Goal: Task Accomplishment & Management: Manage account settings

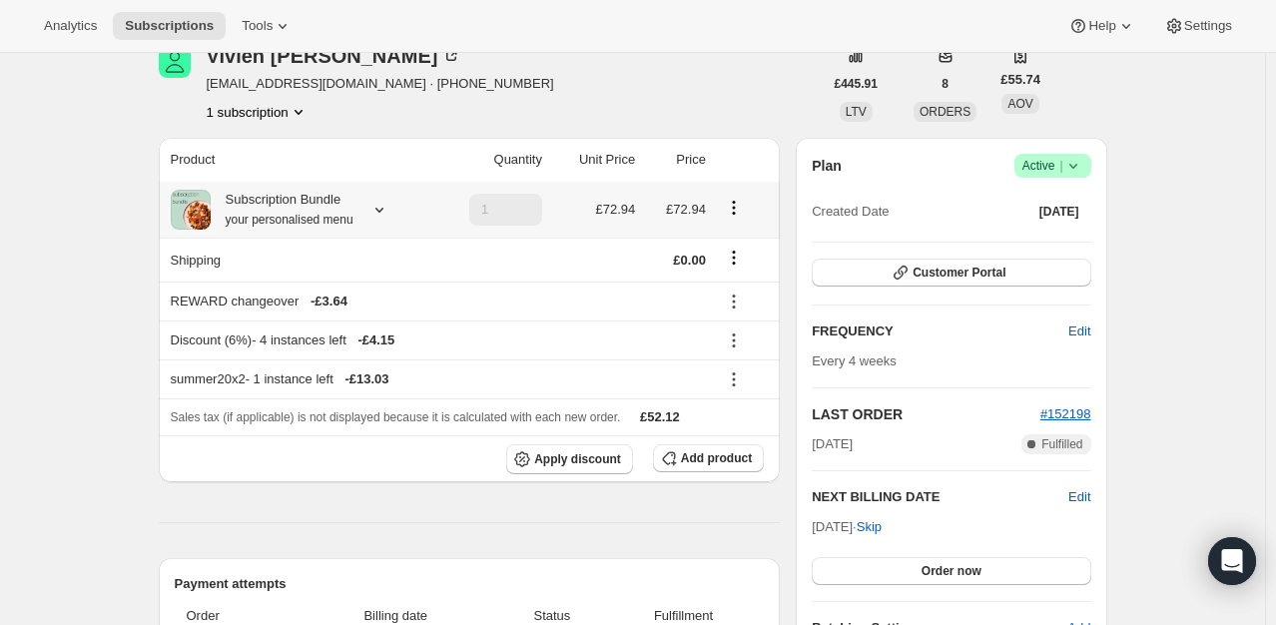
scroll to position [100, 0]
click at [612, 447] on button "Apply discount" at bounding box center [569, 458] width 127 height 30
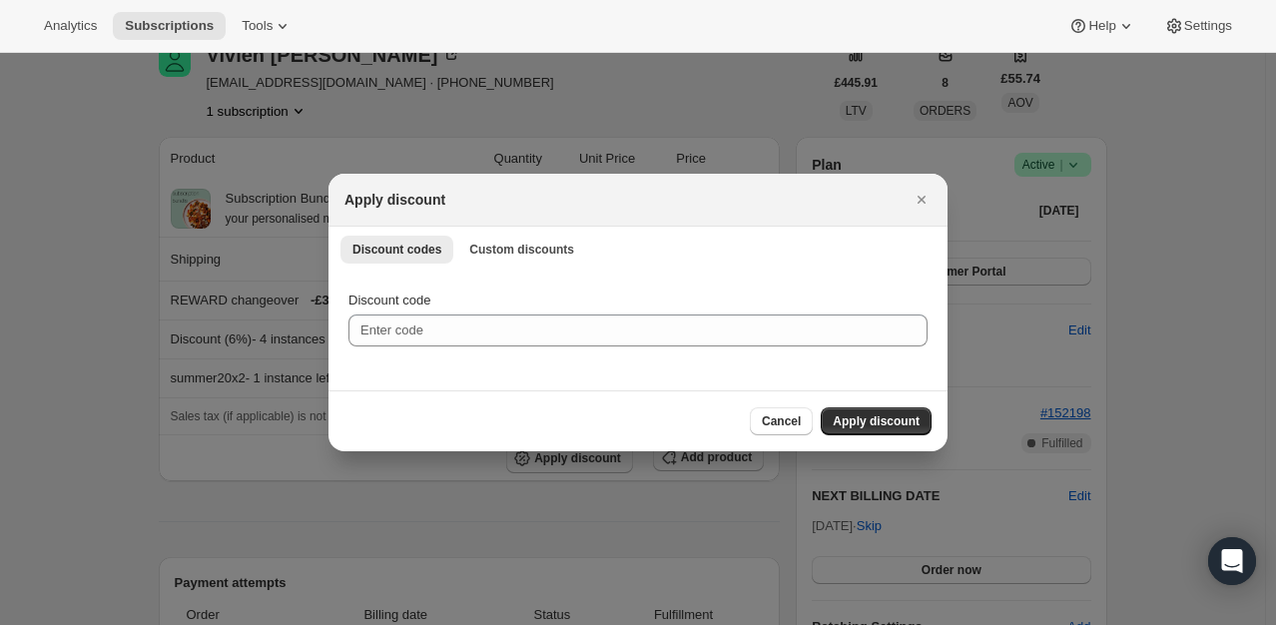
click at [530, 230] on div "Discount codes Custom discounts More views Discount codes Custom discounts More…" at bounding box center [638, 249] width 619 height 44
click at [529, 246] on span "Custom discounts" at bounding box center [521, 250] width 105 height 16
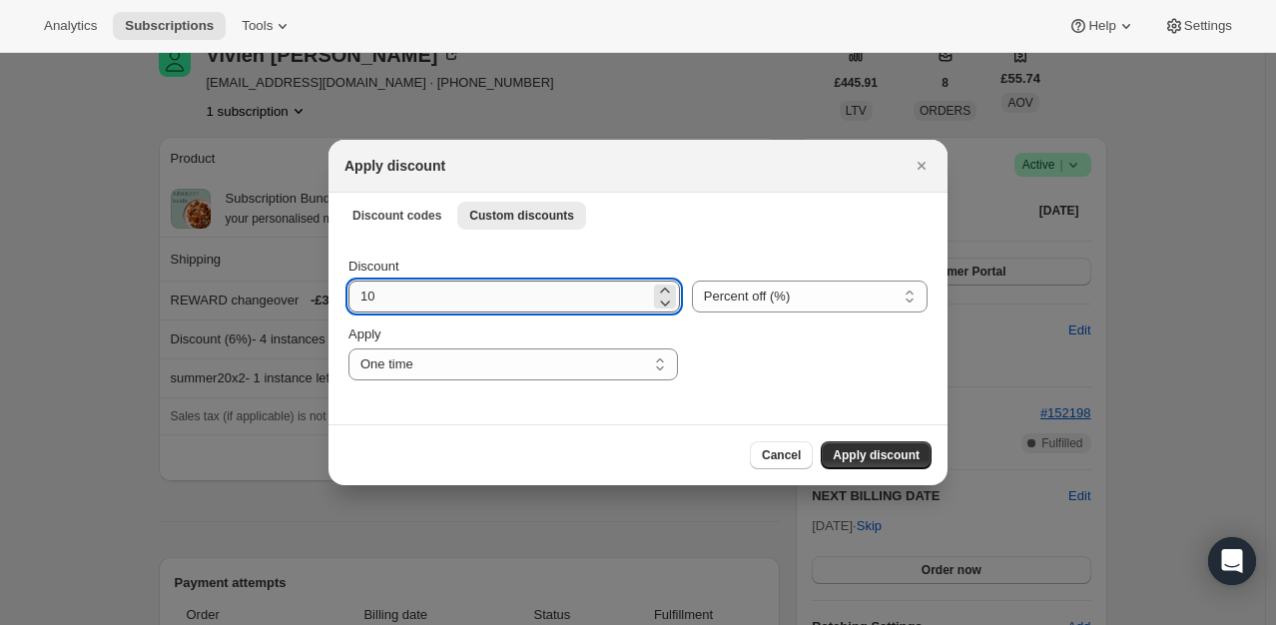
click at [441, 298] on input "10" at bounding box center [500, 297] width 302 height 32
type input "100"
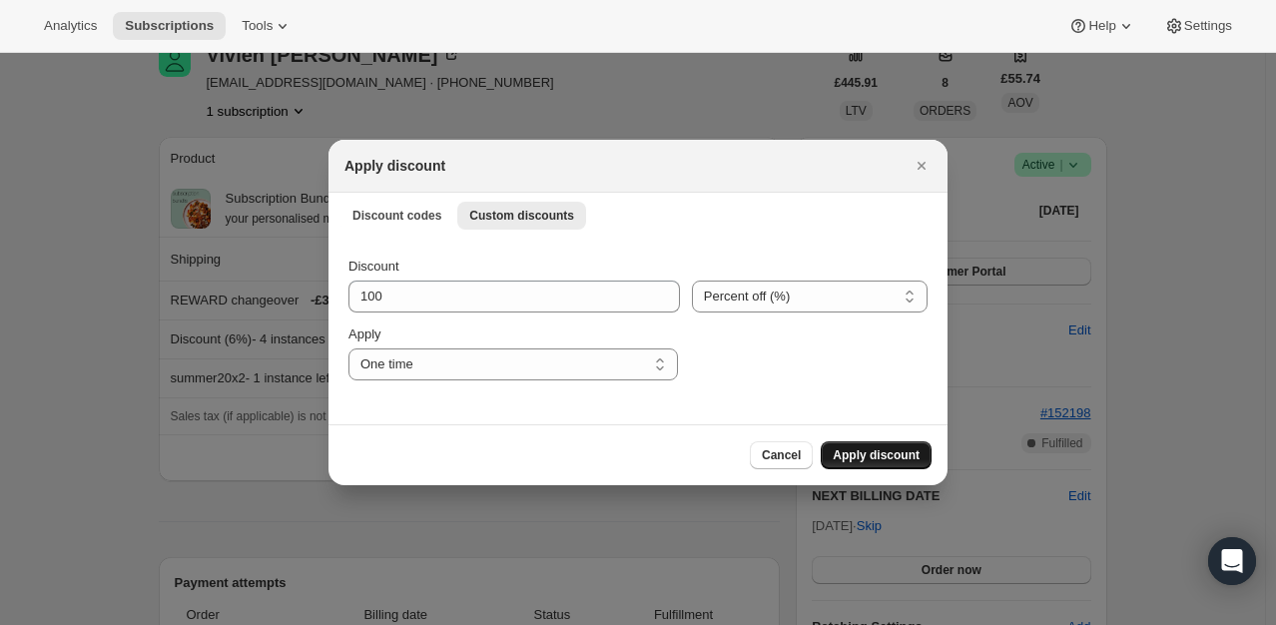
click at [871, 455] on span "Apply discount" at bounding box center [876, 455] width 87 height 16
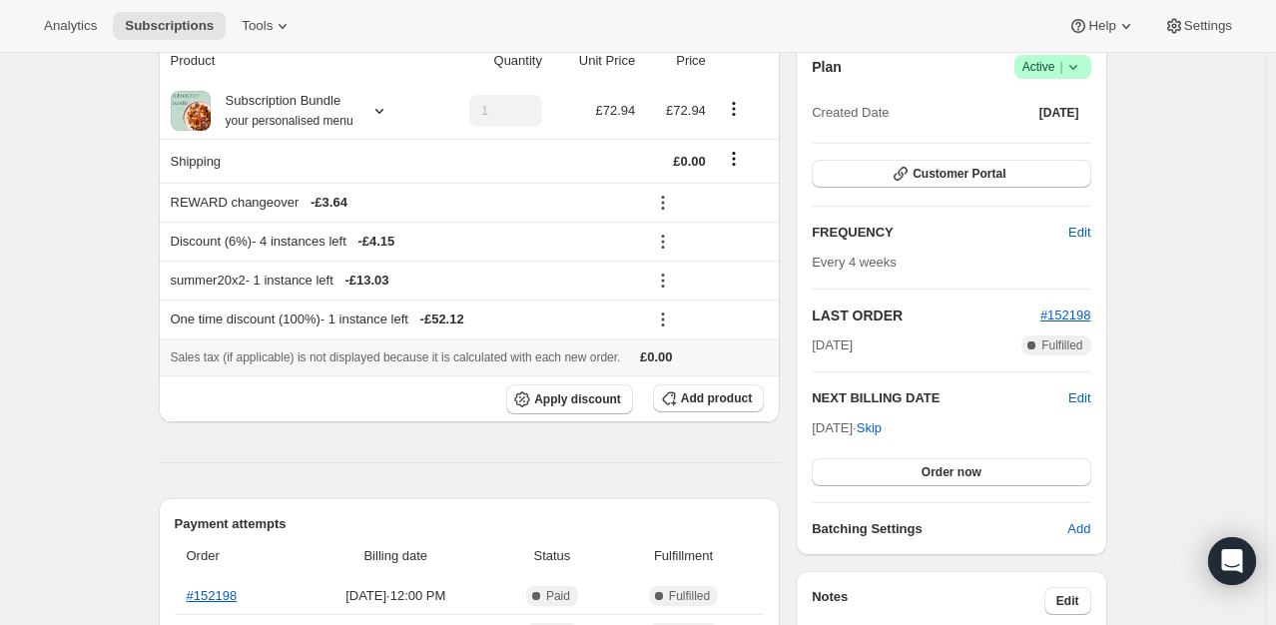
scroll to position [200, 0]
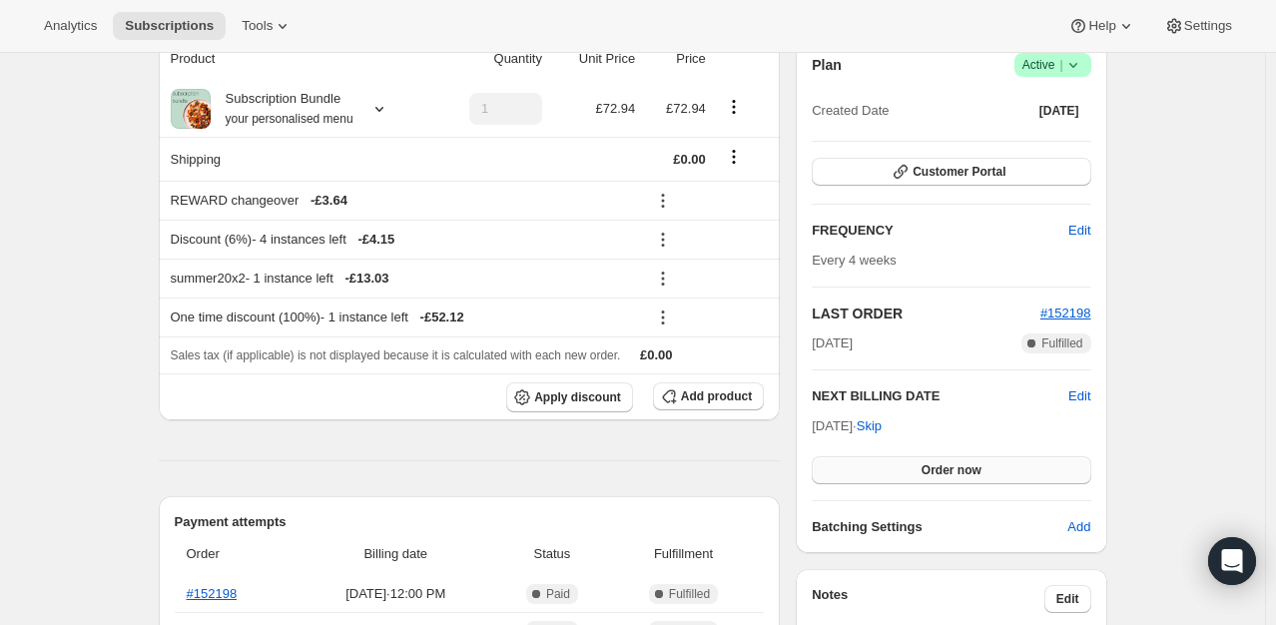
click at [978, 457] on button "Order now" at bounding box center [951, 470] width 279 height 28
click at [968, 471] on span "Click to confirm" at bounding box center [951, 470] width 91 height 16
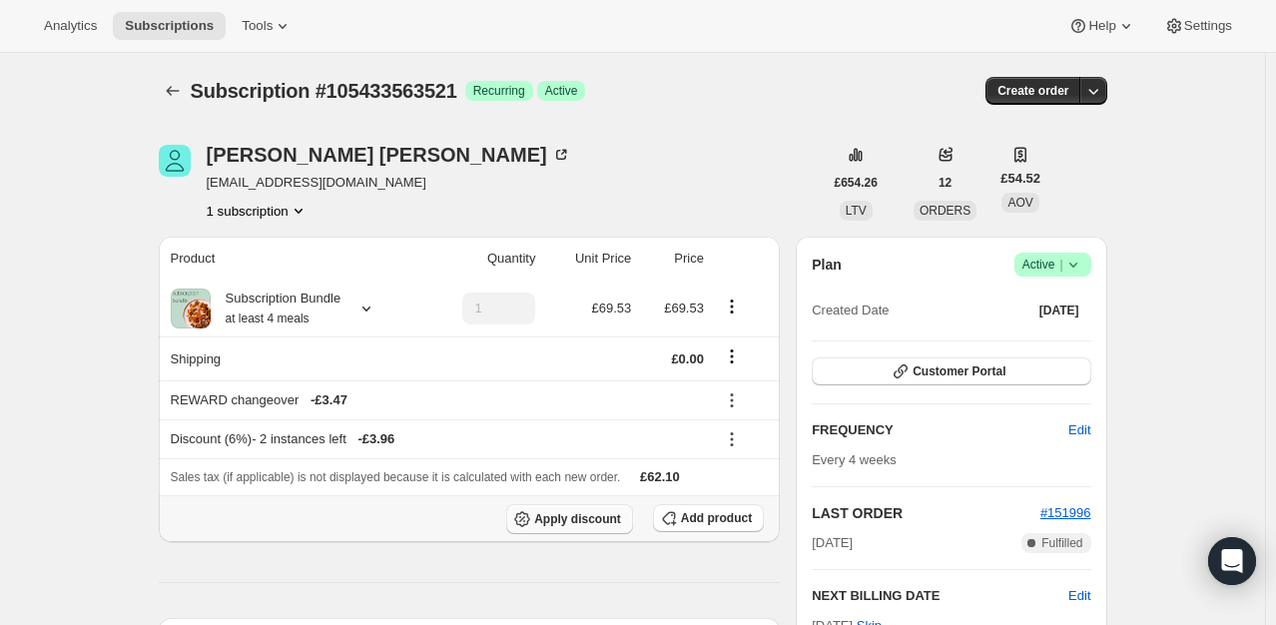
click at [579, 518] on span "Apply discount" at bounding box center [577, 519] width 87 height 16
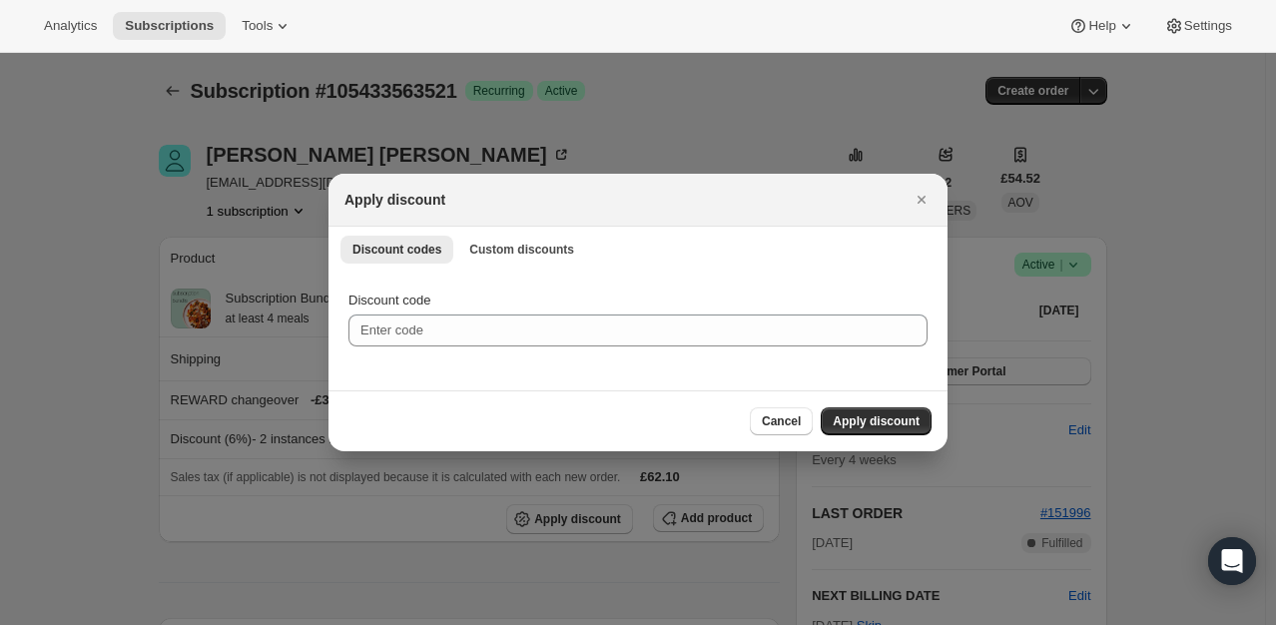
click at [509, 232] on div "Discount codes Custom discounts More views Discount codes Custom discounts More…" at bounding box center [638, 249] width 619 height 44
click at [511, 243] on span "Custom discounts" at bounding box center [521, 250] width 105 height 16
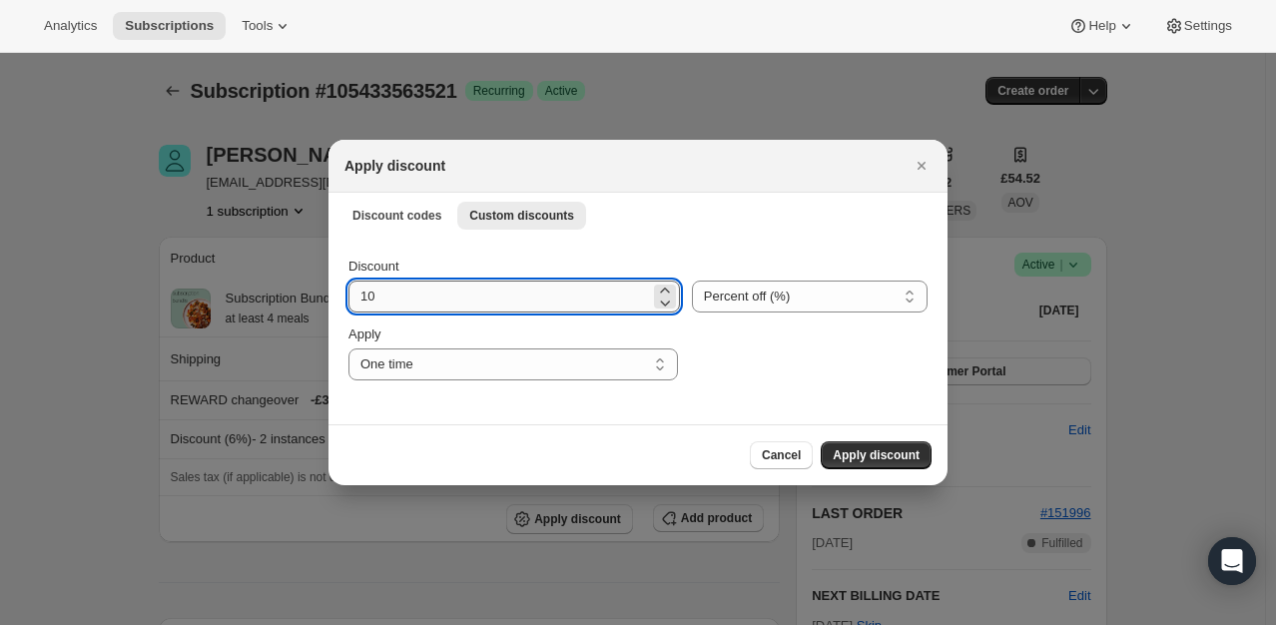
click at [454, 309] on input "10" at bounding box center [500, 297] width 302 height 32
type input "100"
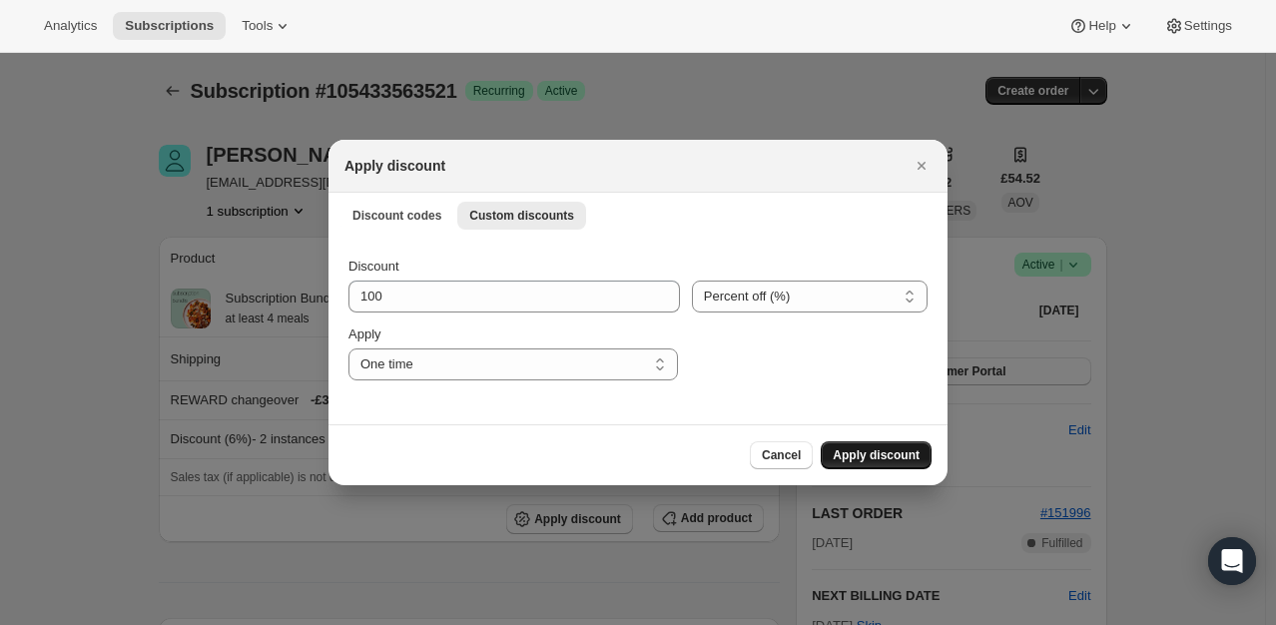
click at [903, 449] on span "Apply discount" at bounding box center [876, 455] width 87 height 16
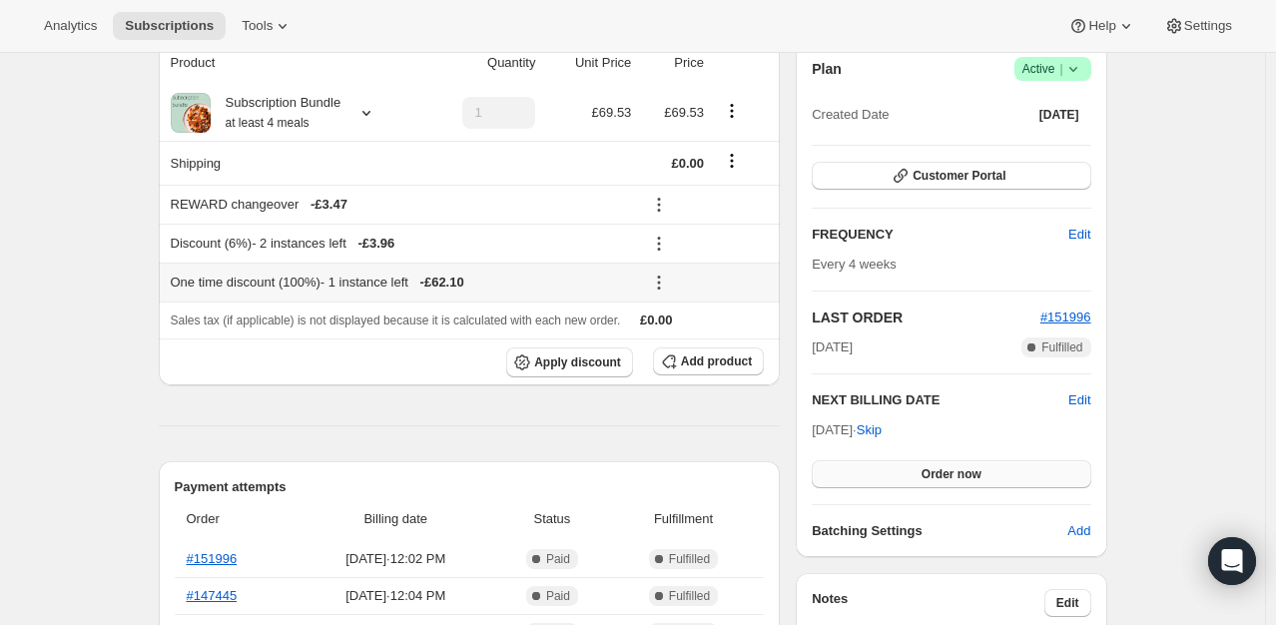
scroll to position [200, 0]
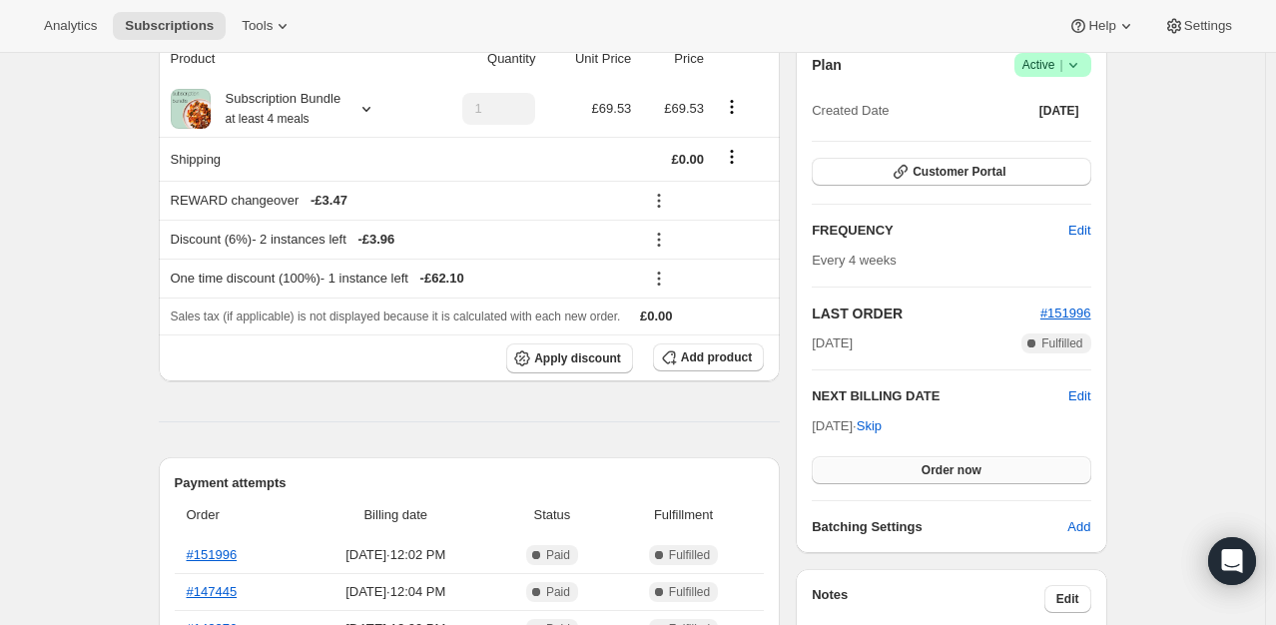
click at [985, 477] on button "Order now" at bounding box center [951, 470] width 279 height 28
click at [985, 477] on button "Click to confirm" at bounding box center [951, 470] width 279 height 28
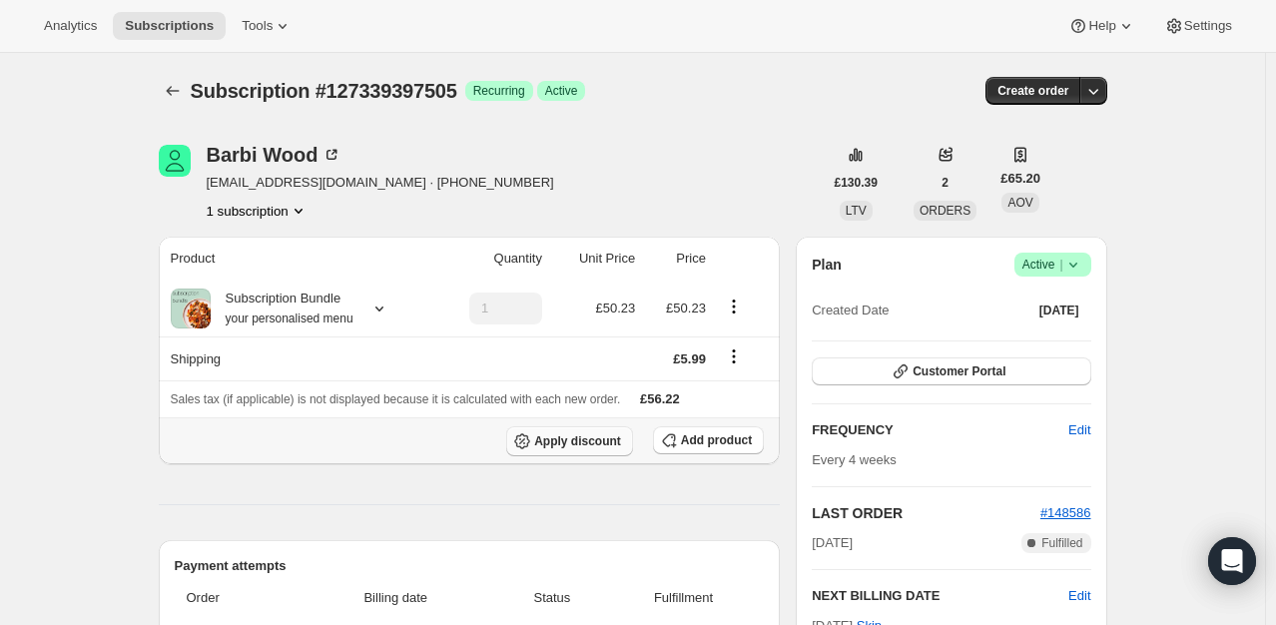
click at [583, 442] on span "Apply discount" at bounding box center [577, 441] width 87 height 16
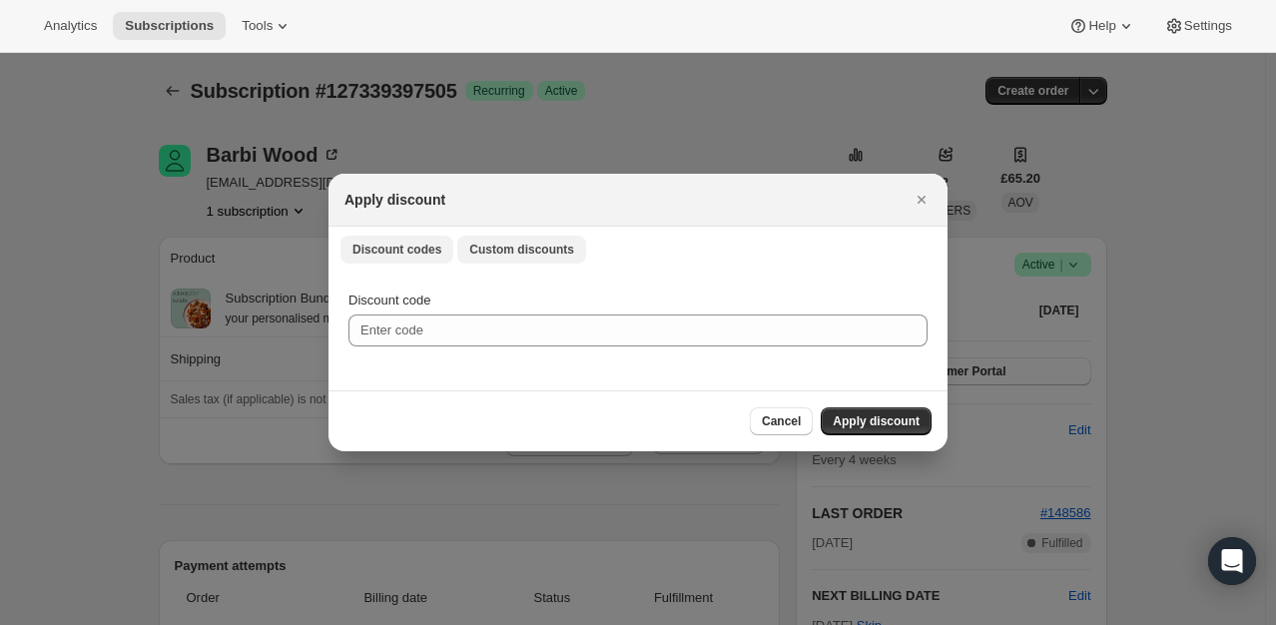
click at [530, 251] on span "Custom discounts" at bounding box center [521, 250] width 105 height 16
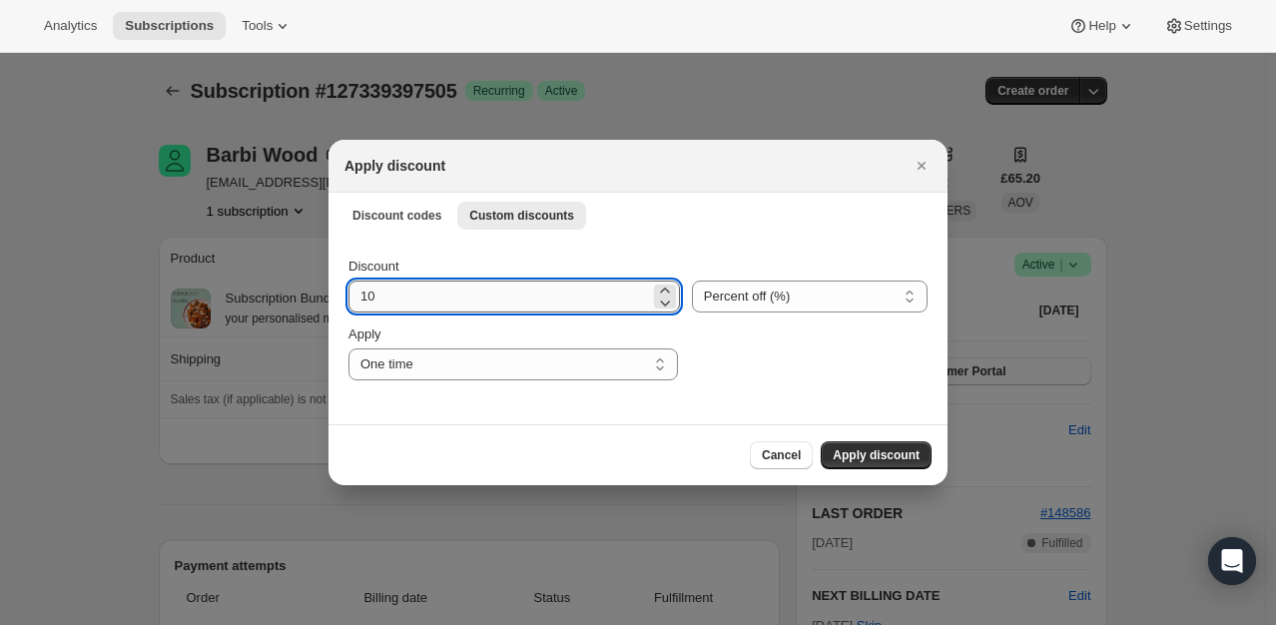
click at [473, 296] on input "10" at bounding box center [500, 297] width 302 height 32
type input "100"
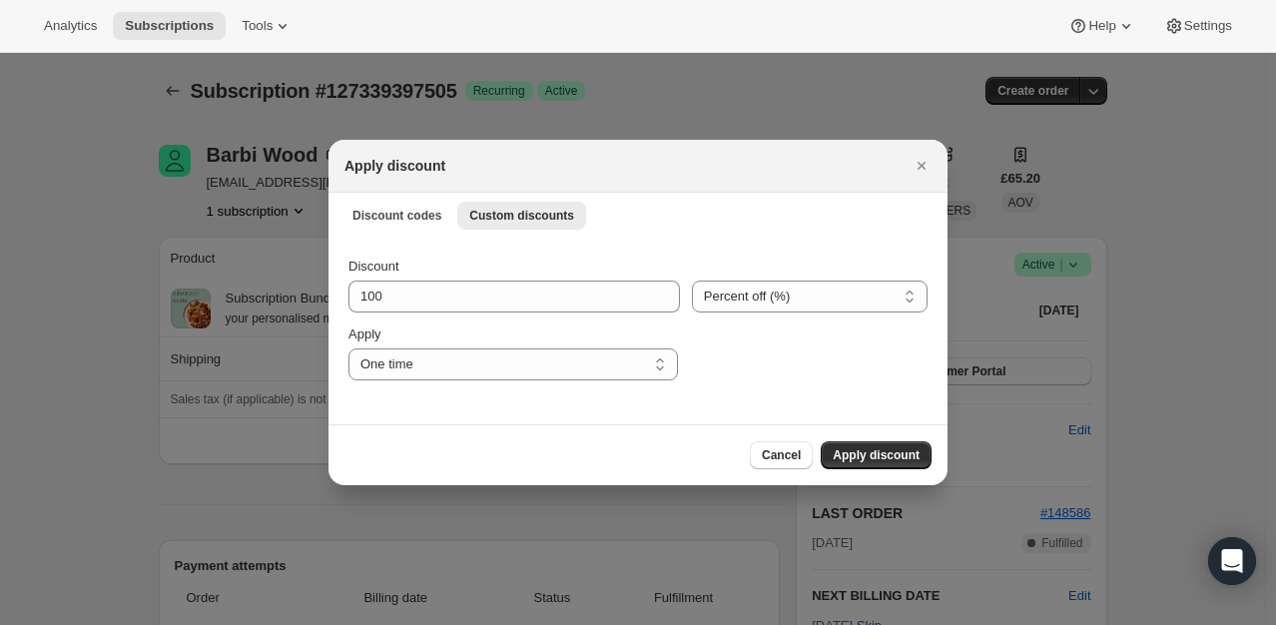
click at [738, 366] on div ":rd8:" at bounding box center [809, 353] width 238 height 56
click at [877, 460] on span "Apply discount" at bounding box center [876, 455] width 87 height 16
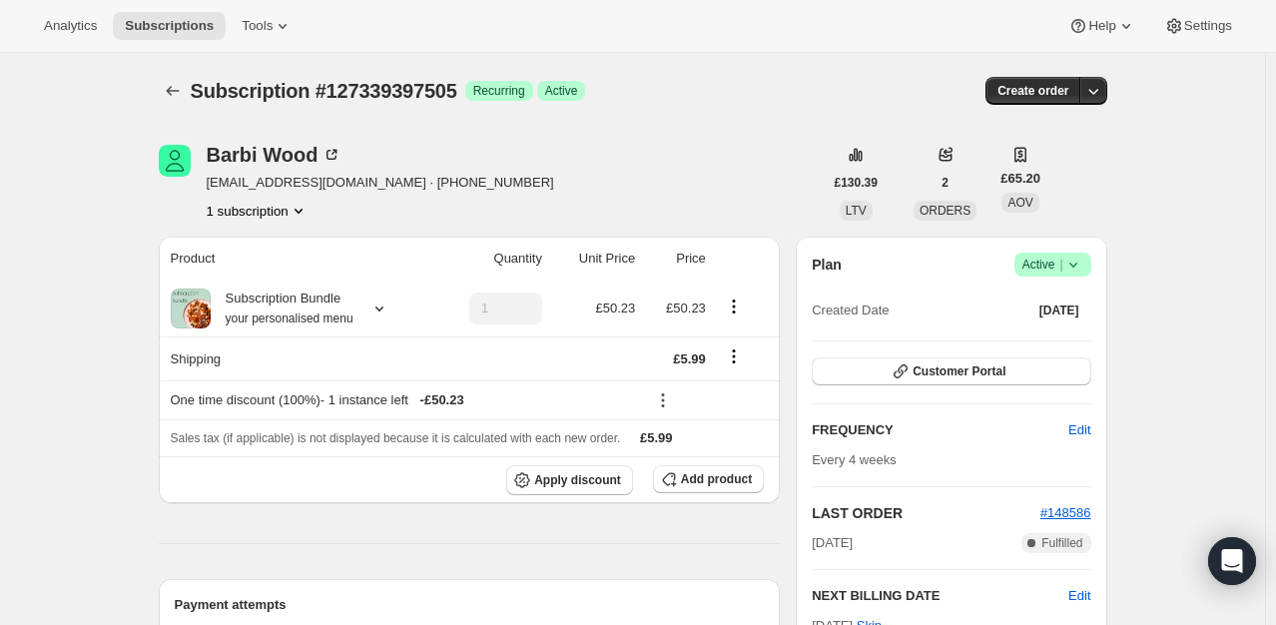
click at [1077, 268] on icon at bounding box center [1074, 265] width 20 height 20
click at [1034, 331] on span "Cancel subscription" at bounding box center [1059, 337] width 113 height 15
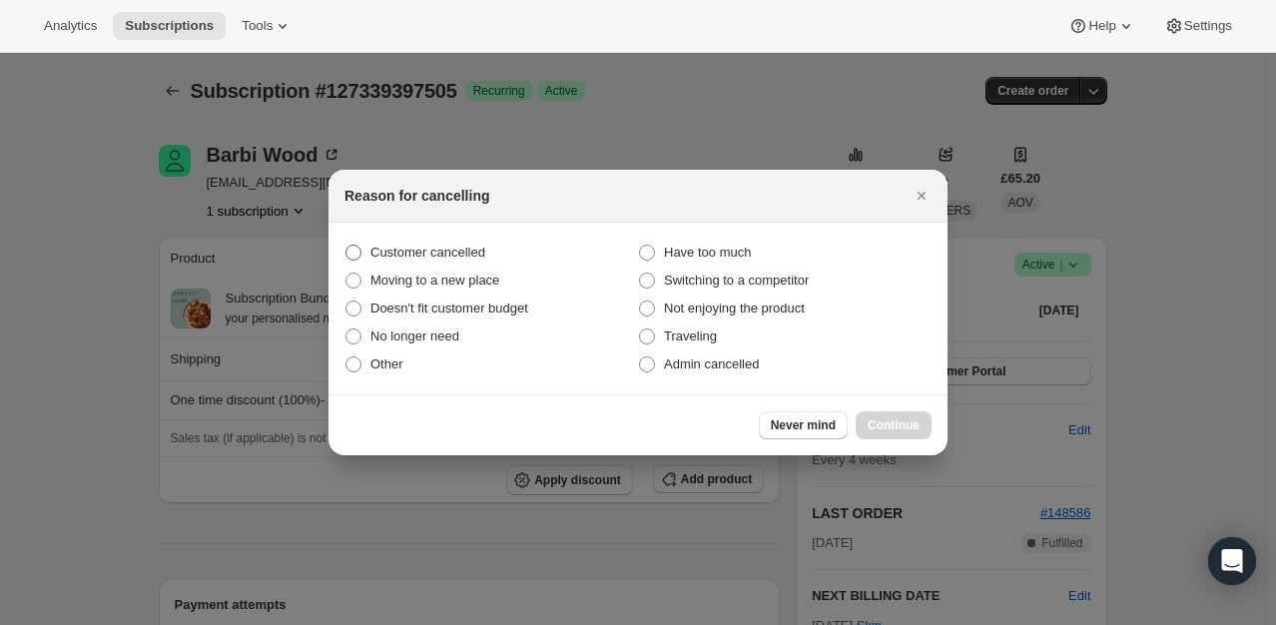
click at [438, 256] on span "Customer cancelled" at bounding box center [428, 252] width 115 height 15
click at [347, 246] on input "Customer cancelled" at bounding box center [346, 245] width 1 height 1
radio input "true"
click at [899, 422] on span "Continue" at bounding box center [894, 425] width 52 height 16
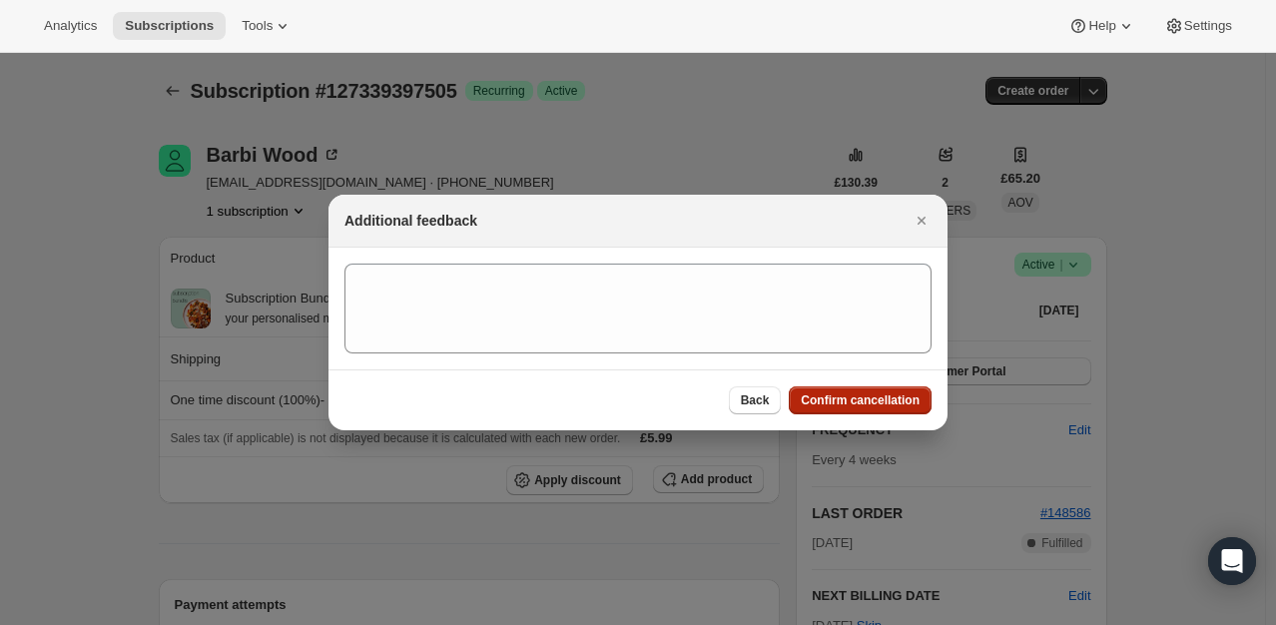
click at [875, 399] on span "Confirm cancellation" at bounding box center [860, 401] width 119 height 16
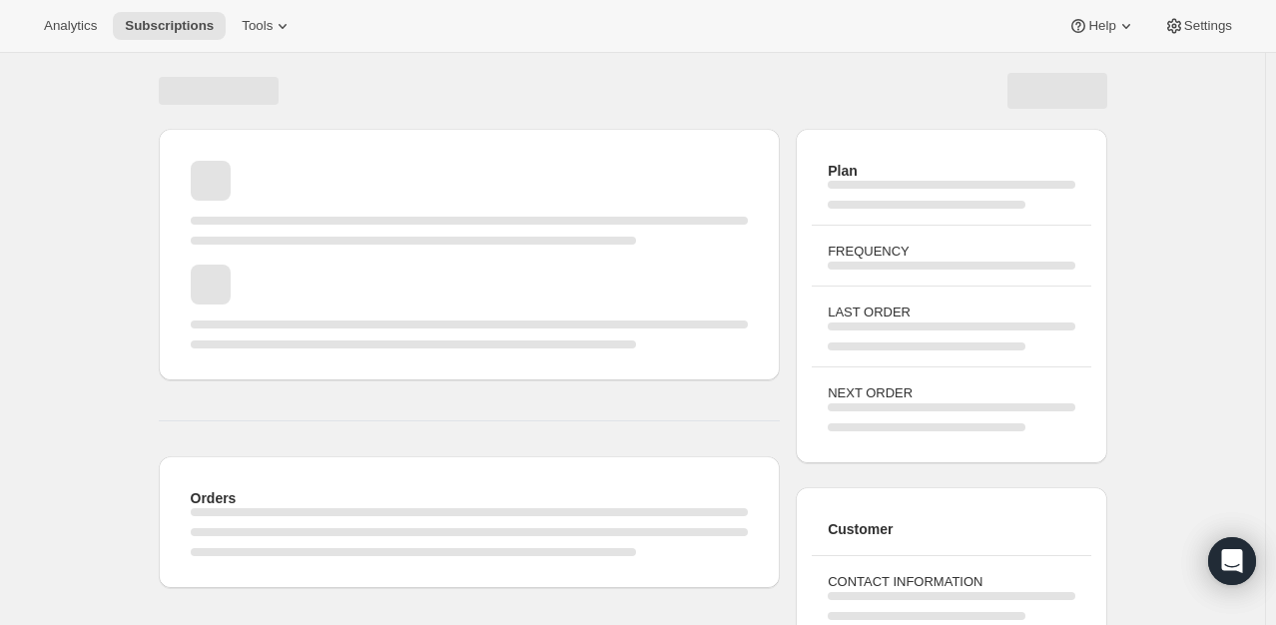
click at [677, 401] on div "Orders" at bounding box center [470, 358] width 622 height 459
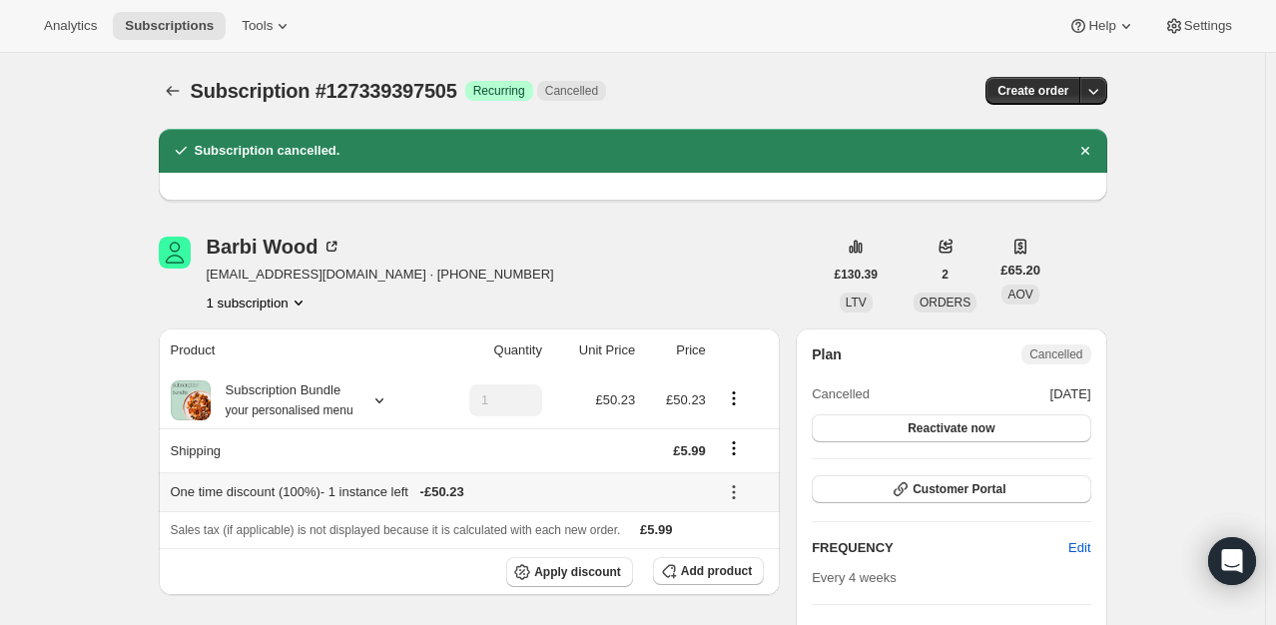
click at [750, 493] on button at bounding box center [734, 492] width 32 height 22
click at [723, 493] on button at bounding box center [734, 492] width 32 height 22
click at [742, 558] on span "Remove" at bounding box center [749, 563] width 48 height 15
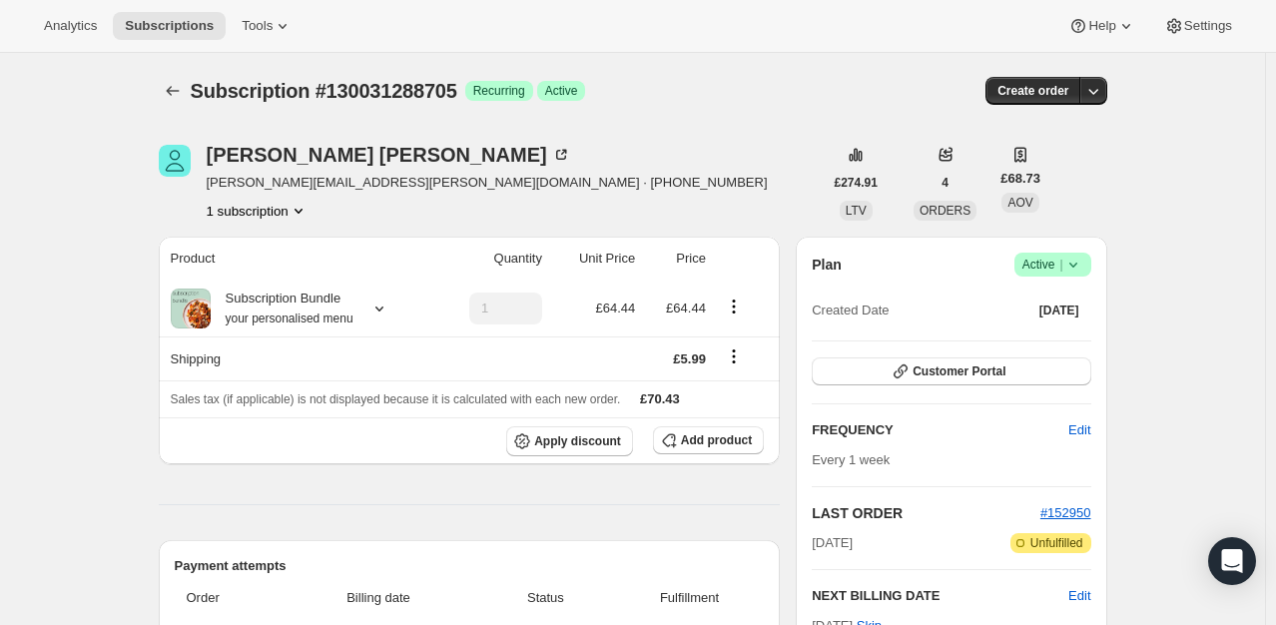
click at [1076, 262] on icon at bounding box center [1074, 265] width 20 height 20
click at [1036, 350] on button "Cancel subscription" at bounding box center [1059, 338] width 125 height 32
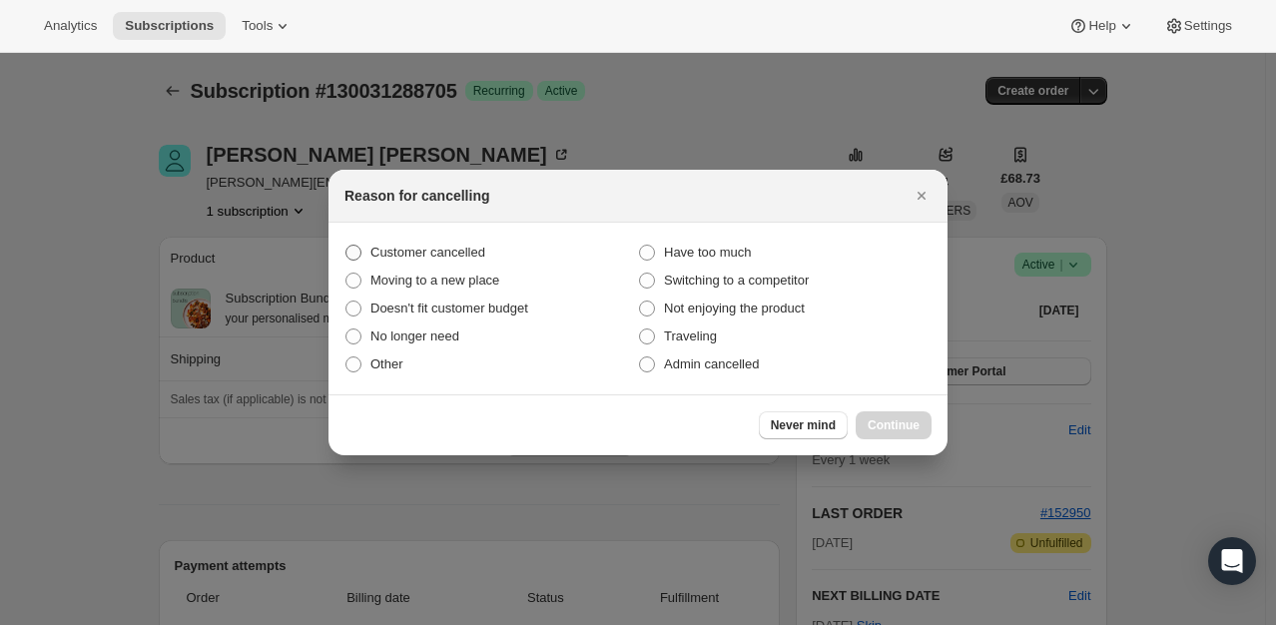
click at [447, 256] on span "Customer cancelled" at bounding box center [428, 252] width 115 height 15
click at [347, 246] on input "Customer cancelled" at bounding box center [346, 245] width 1 height 1
radio input "true"
click at [930, 428] on button "Continue" at bounding box center [894, 425] width 76 height 28
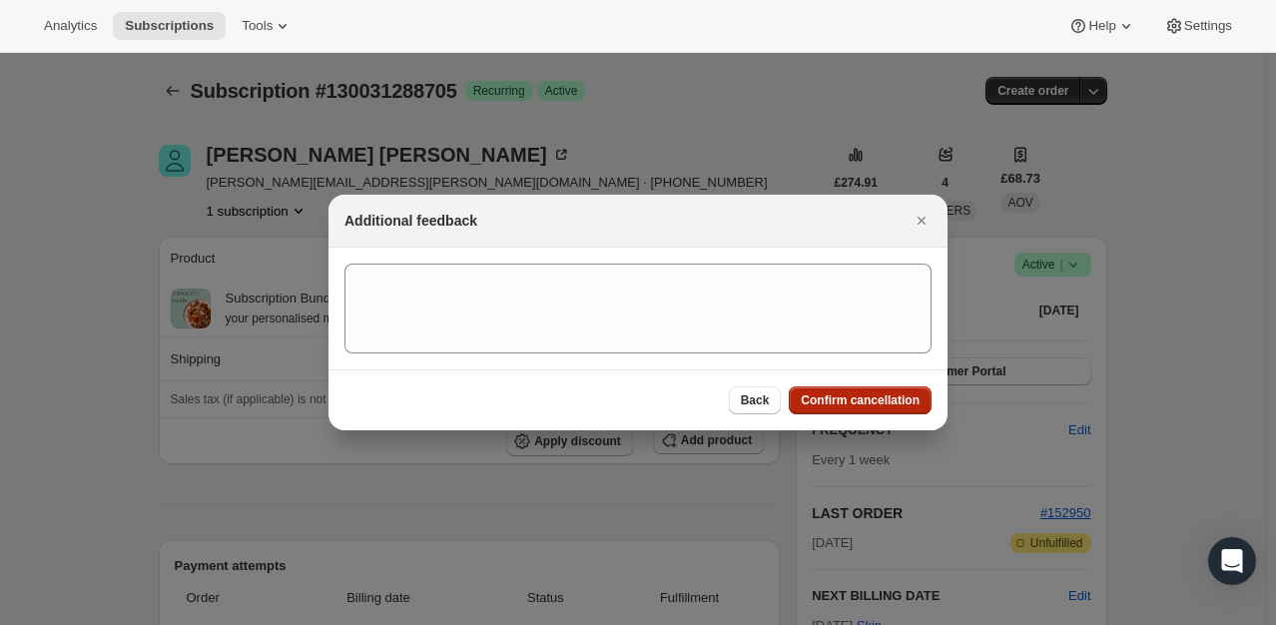
click at [829, 405] on span "Confirm cancellation" at bounding box center [860, 401] width 119 height 16
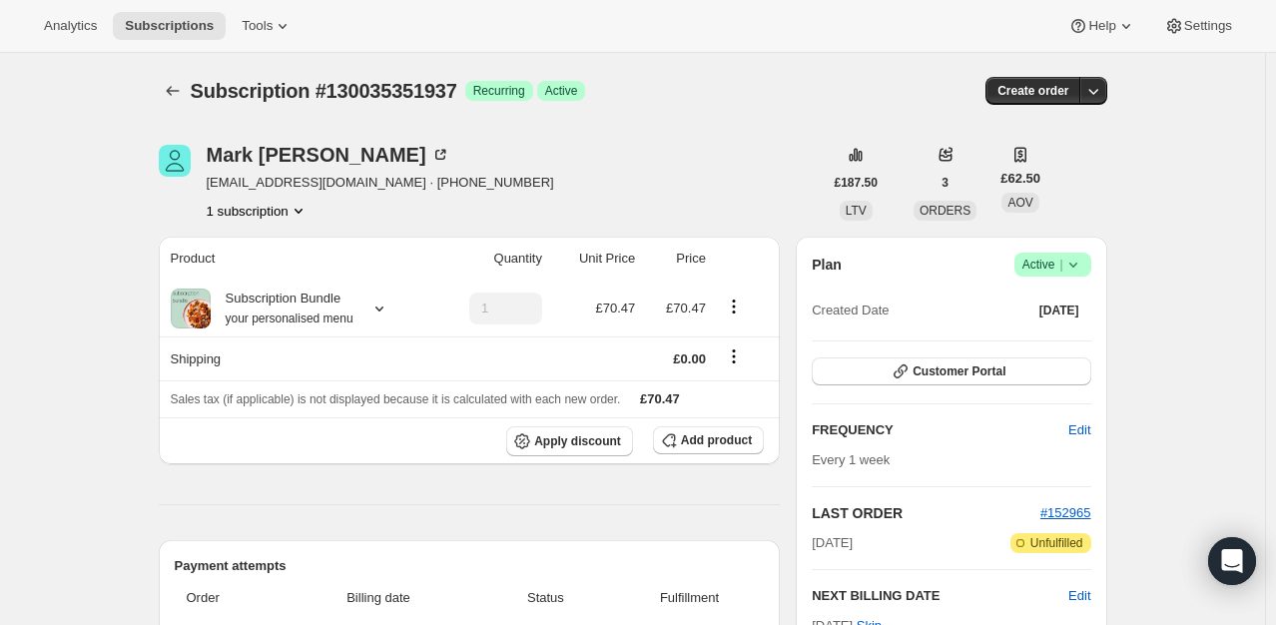
click at [1080, 257] on icon at bounding box center [1074, 265] width 20 height 20
click at [1057, 334] on span "Cancel subscription" at bounding box center [1059, 337] width 113 height 15
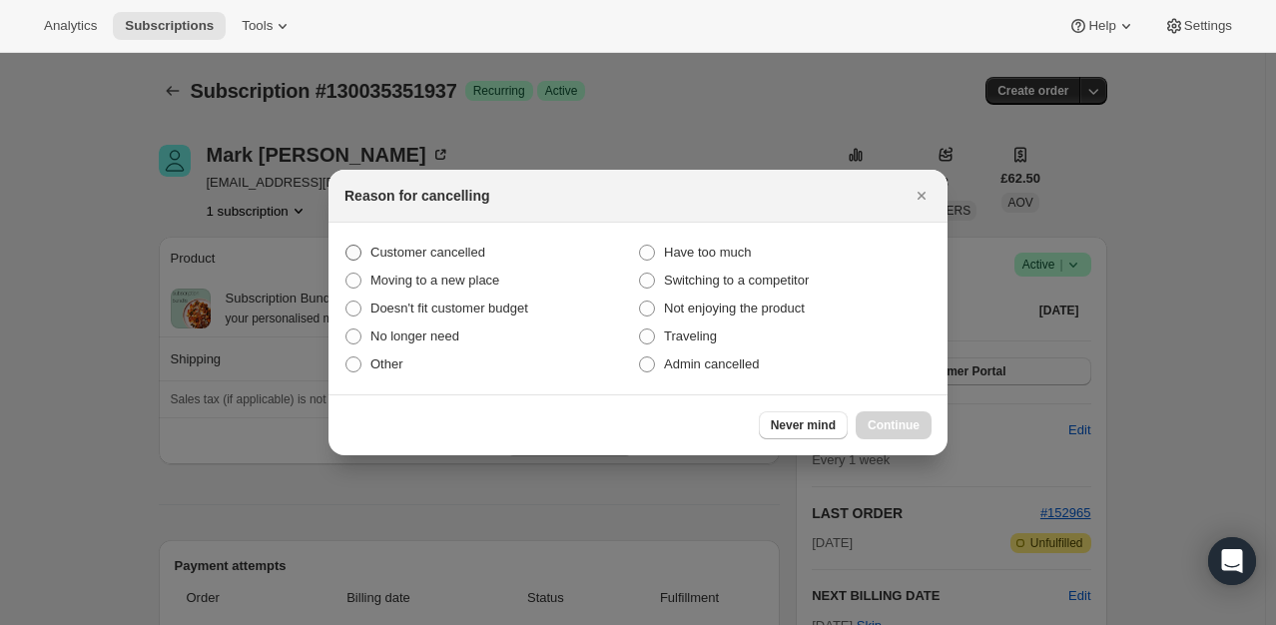
click at [456, 251] on span "Customer cancelled" at bounding box center [428, 252] width 115 height 15
click at [347, 246] on input "Customer cancelled" at bounding box center [346, 245] width 1 height 1
radio input "true"
click at [891, 429] on span "Continue" at bounding box center [894, 425] width 52 height 16
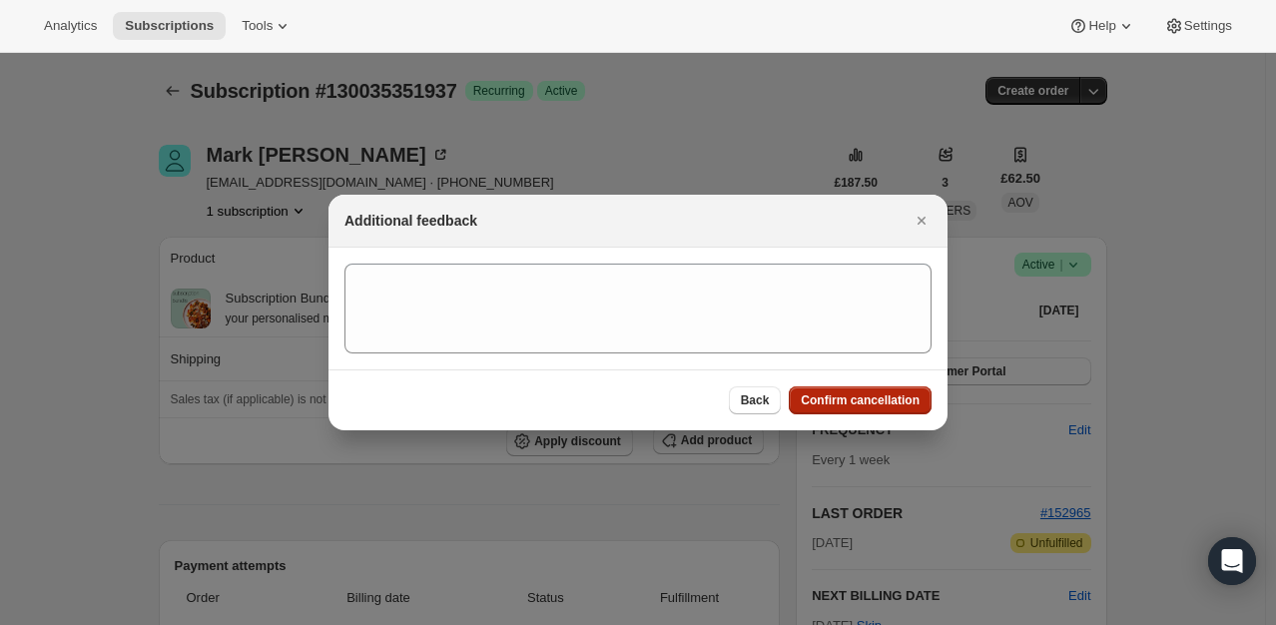
click at [886, 399] on span "Confirm cancellation" at bounding box center [860, 401] width 119 height 16
